Goal: Book appointment/travel/reservation

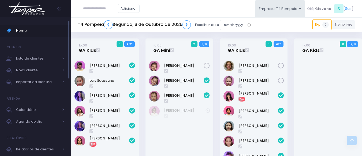
scroll to position [192, 0]
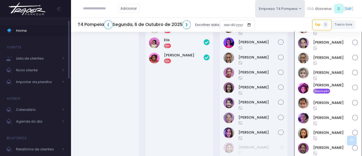
click at [15, 25] on link "Home" at bounding box center [35, 31] width 71 height 12
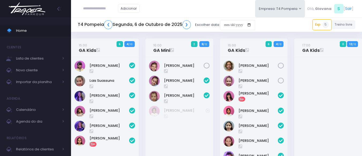
click at [139, 43] on div "15:00 GA Kids 6 4 / 10" at bounding box center [105, 115] width 74 height 153
click at [44, 31] on span "Home" at bounding box center [40, 30] width 48 height 7
